Goal: Check status: Check status

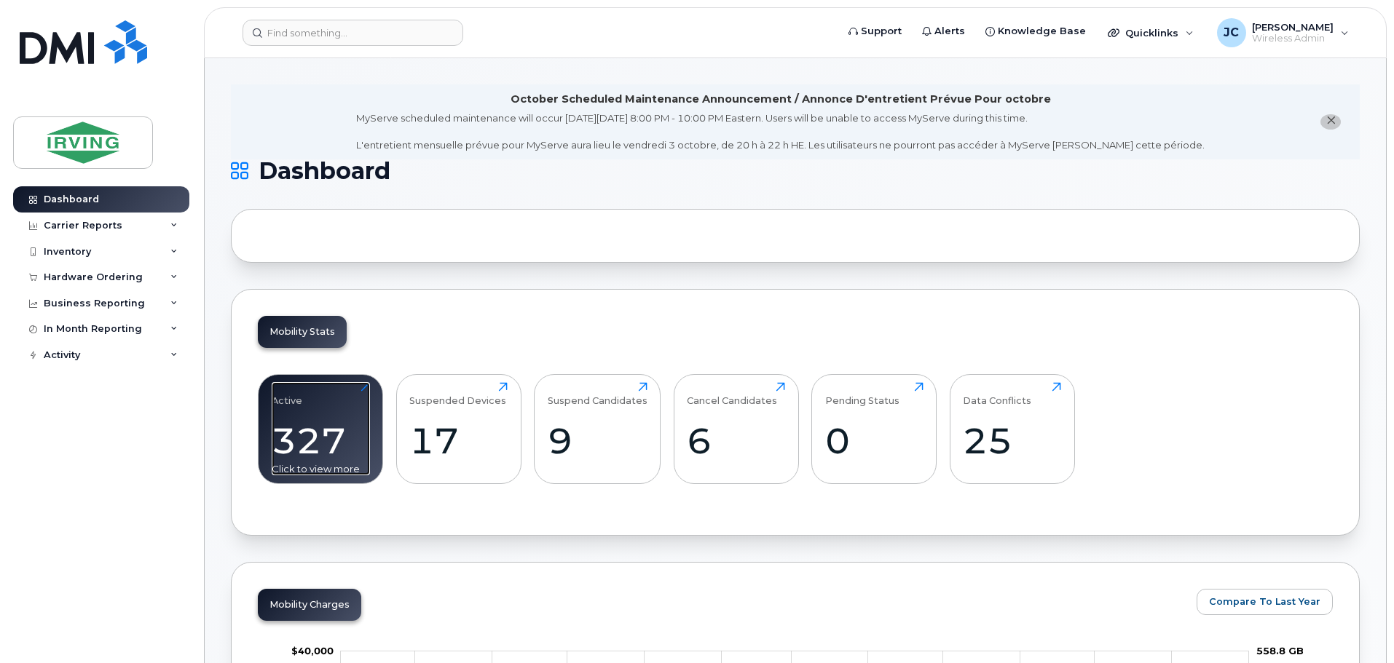
click at [309, 422] on div "327" at bounding box center [321, 440] width 98 height 43
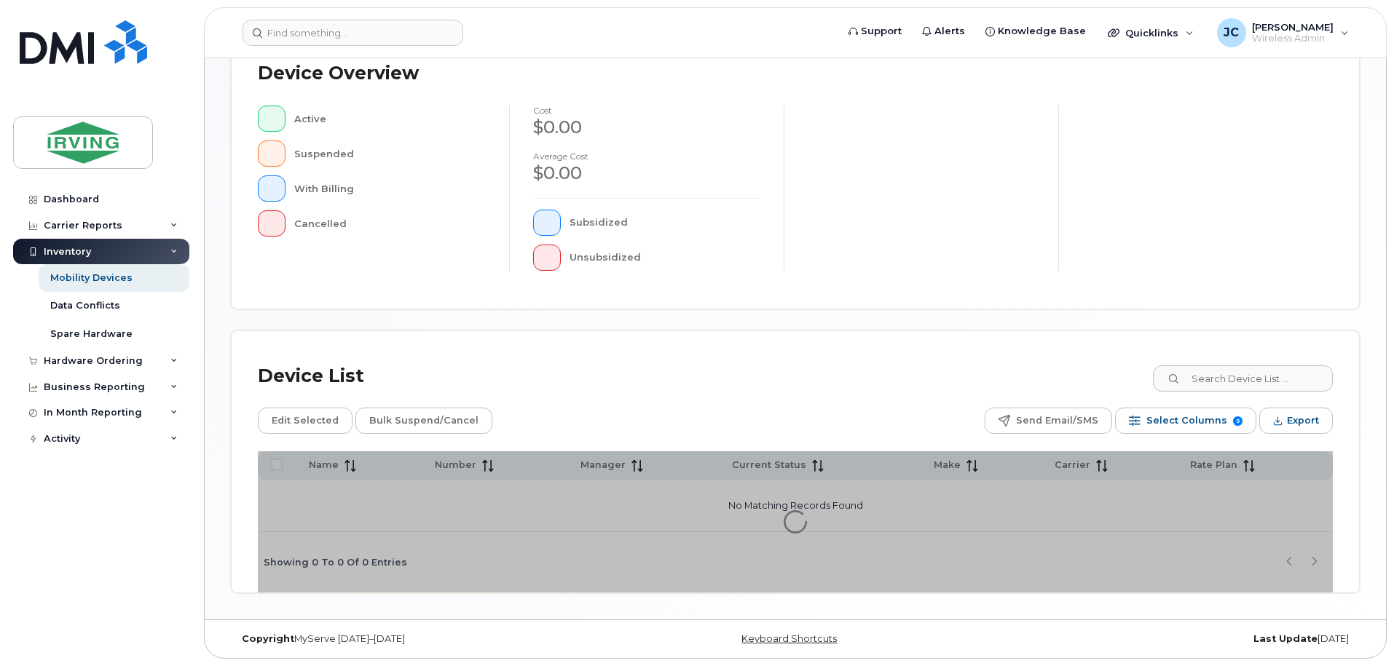
scroll to position [338, 0]
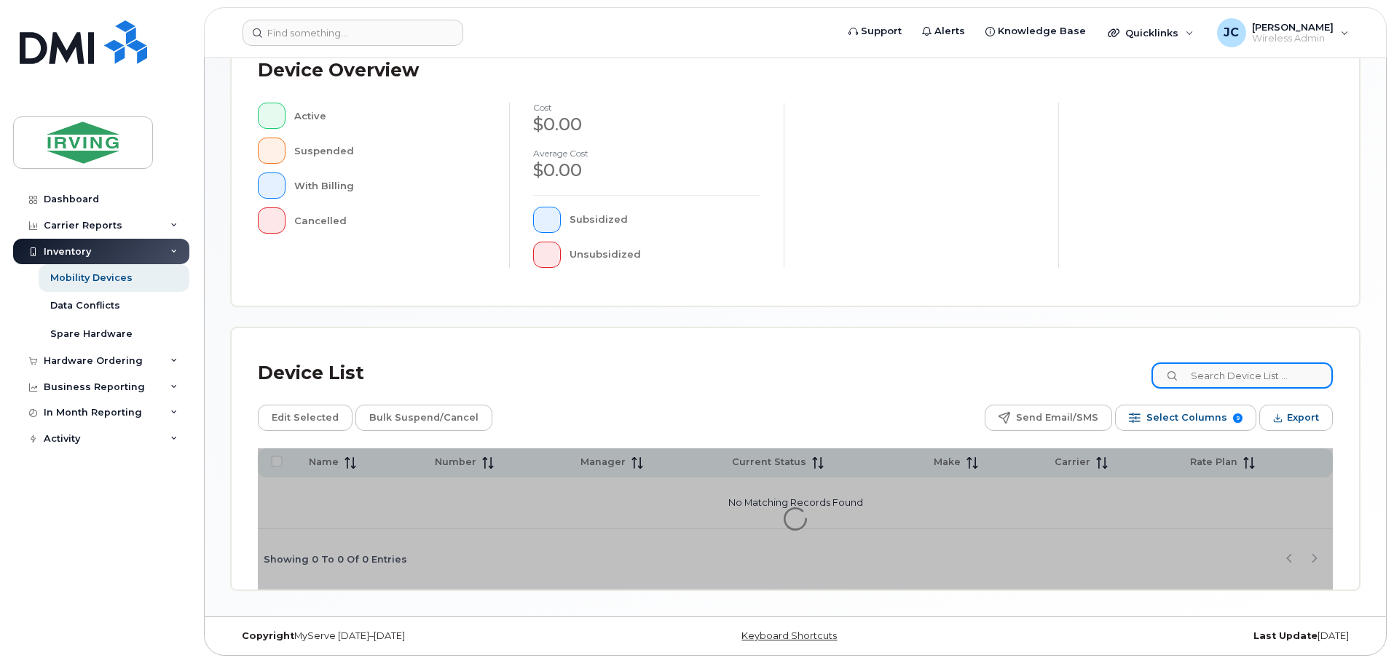
click at [1213, 380] on input at bounding box center [1241, 376] width 181 height 26
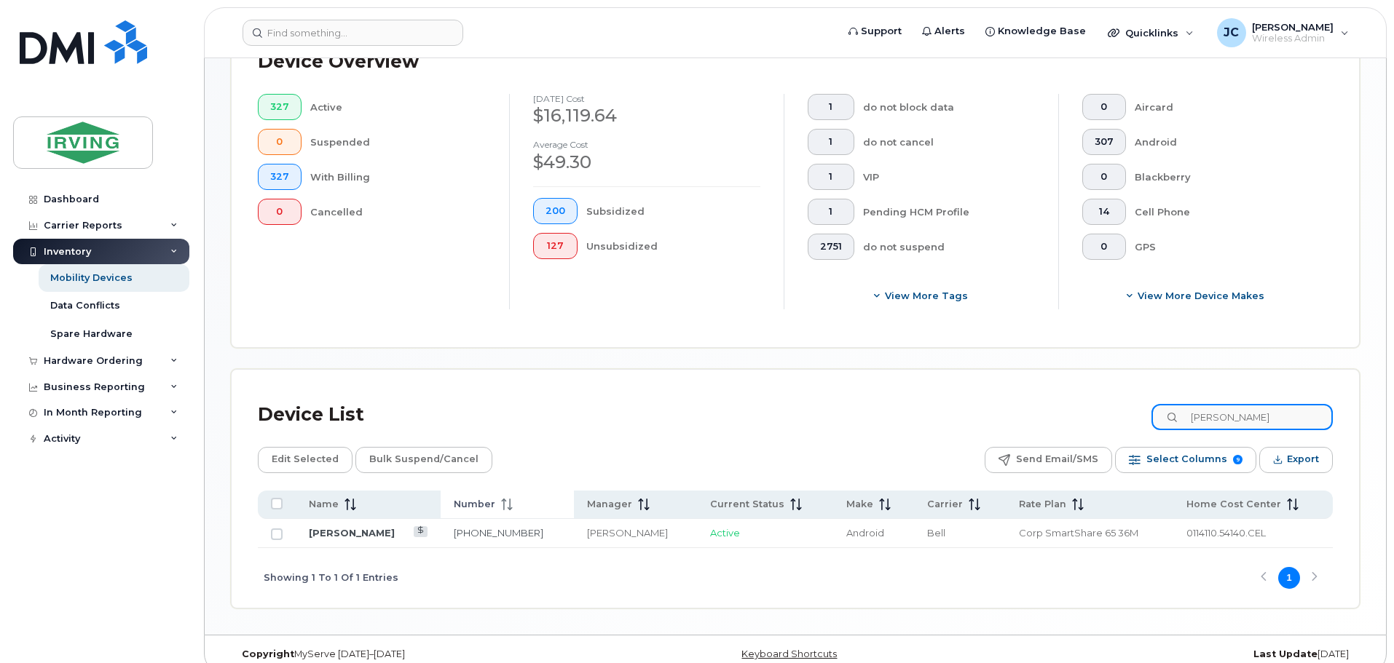
scroll to position [390, 0]
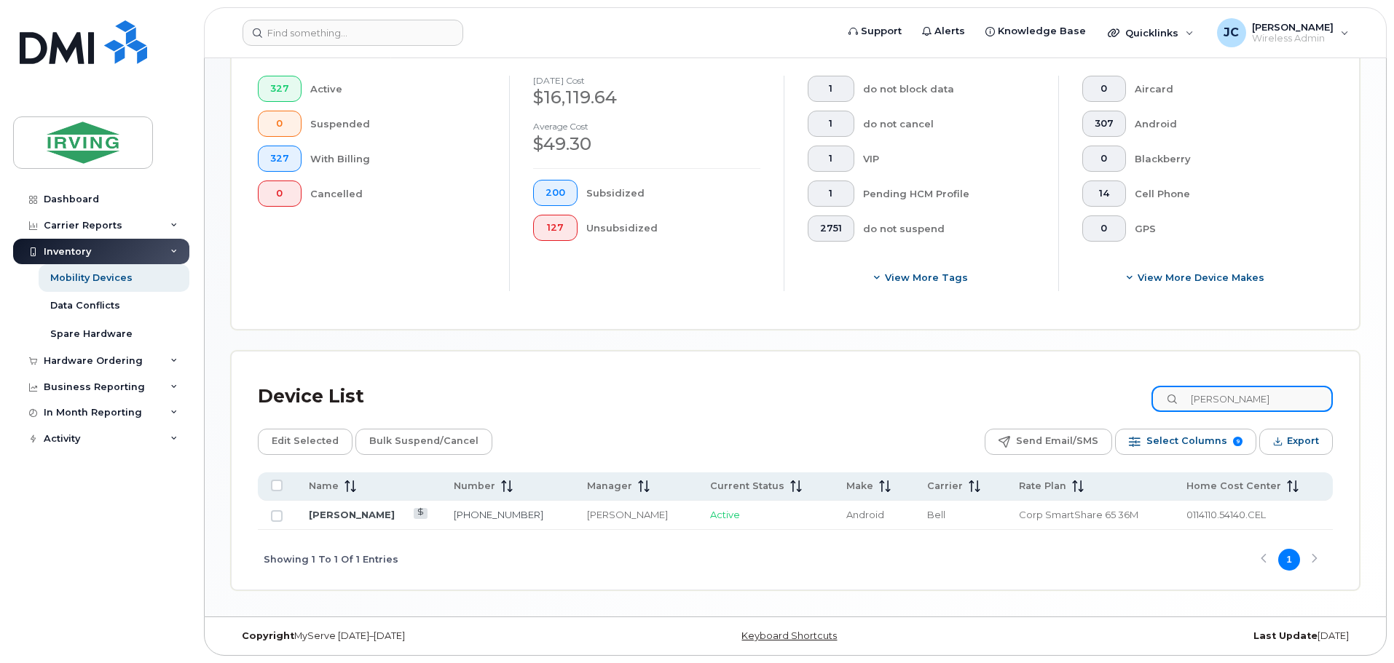
click at [1227, 403] on input "[PERSON_NAME]" at bounding box center [1241, 399] width 181 height 26
click at [1284, 398] on input "[PERSON_NAME]" at bounding box center [1241, 399] width 181 height 26
drag, startPoint x: 1287, startPoint y: 398, endPoint x: 1102, endPoint y: 404, distance: 185.1
click at [1102, 404] on div "Device List daniel cormier" at bounding box center [795, 397] width 1075 height 38
paste input "(506) 377-4574"
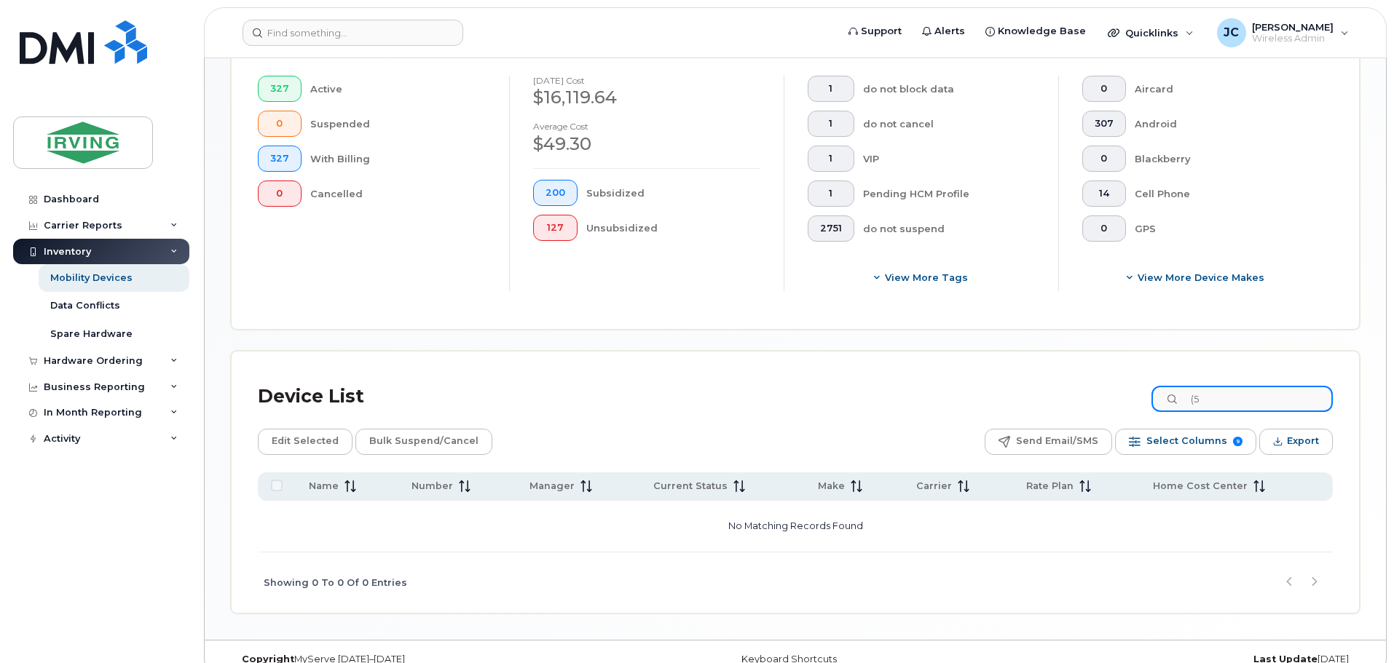
type input "("
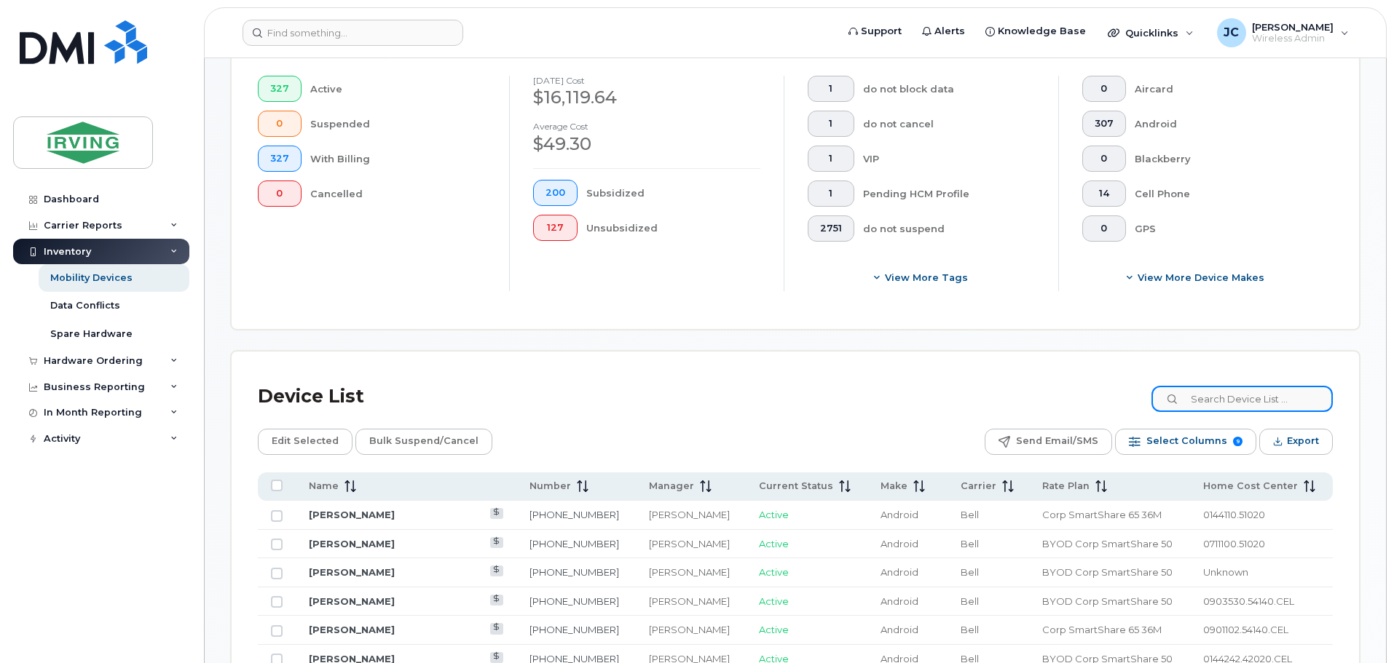
click at [1255, 392] on input at bounding box center [1241, 399] width 181 height 26
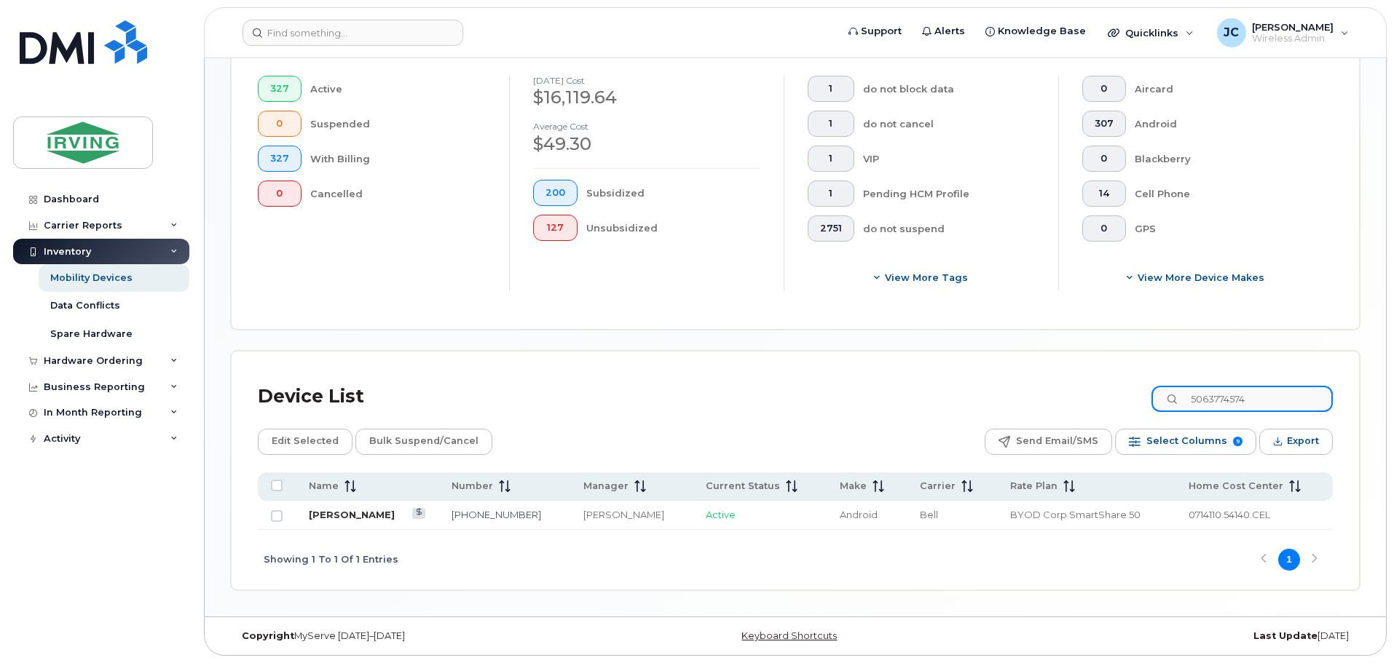
type input "5063774574"
click at [344, 519] on link "[PERSON_NAME]" at bounding box center [352, 515] width 86 height 12
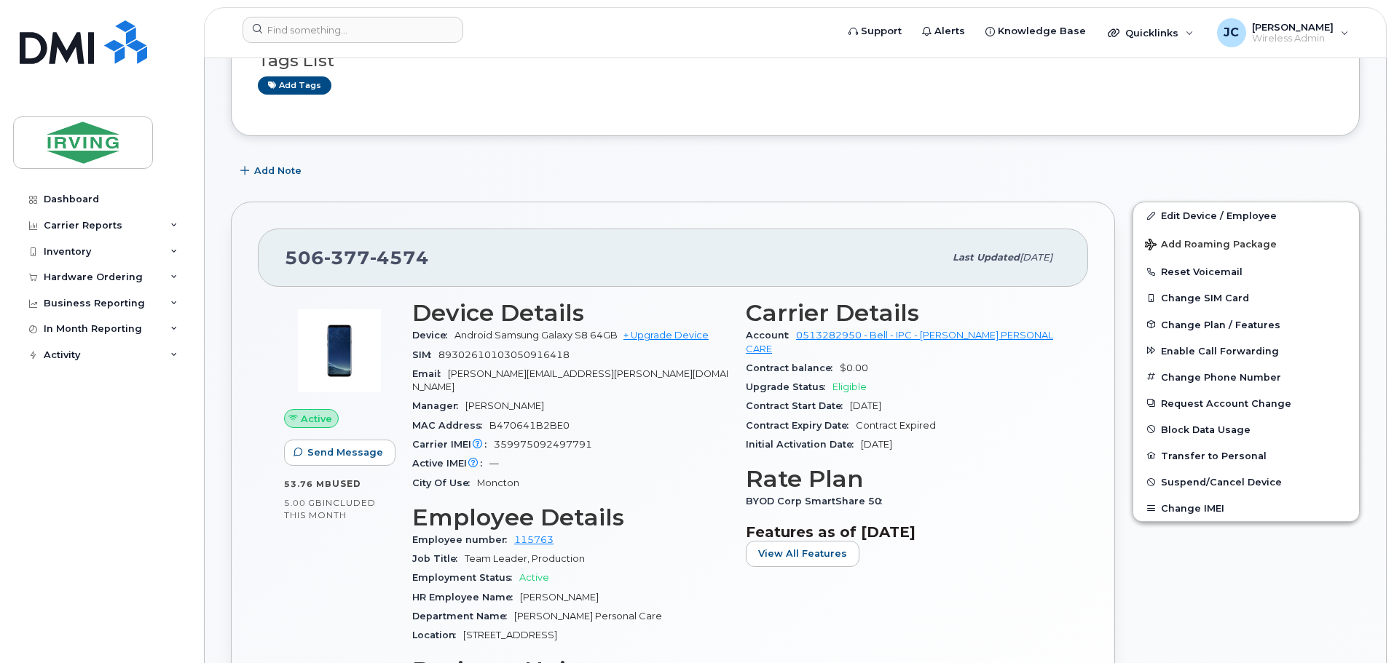
scroll to position [364, 0]
